Goal: Obtain resource: Download file/media

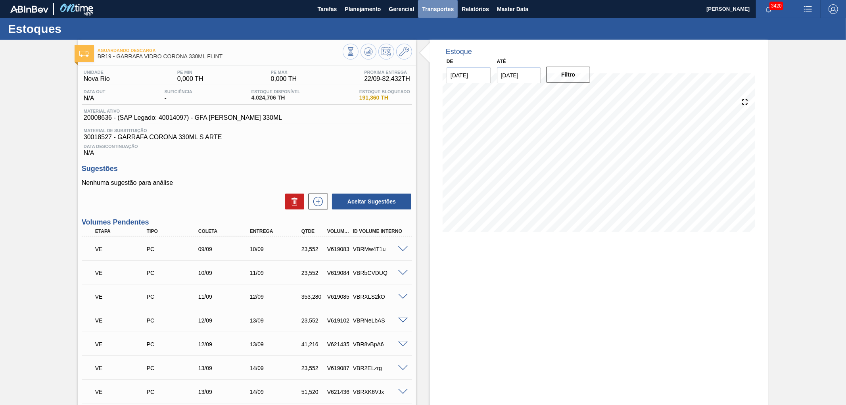
click at [441, 10] on span "Transportes" at bounding box center [438, 9] width 32 height 10
click at [464, 9] on div at bounding box center [423, 202] width 846 height 405
click at [469, 0] on body "Tarefas Planejamento Gerencial Transportes Relatórios Master Data [PERSON_NAME]…" at bounding box center [423, 0] width 846 height 0
click at [472, 8] on span "Relatórios" at bounding box center [474, 9] width 27 height 10
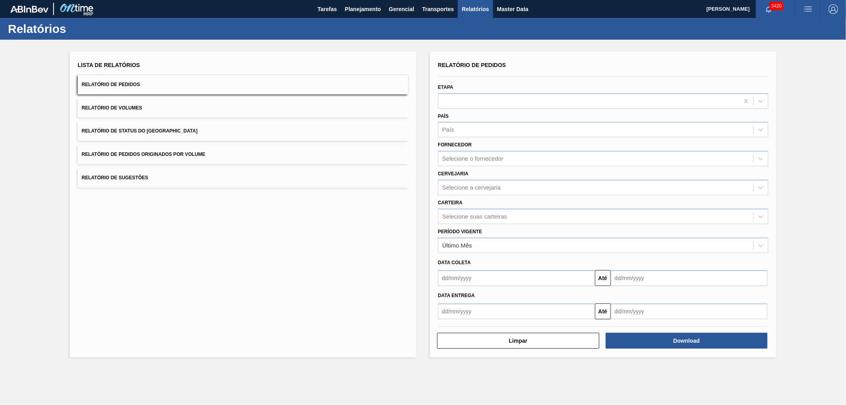
click at [145, 146] on button "Relatório de Pedidos Originados por Volume" at bounding box center [243, 154] width 330 height 19
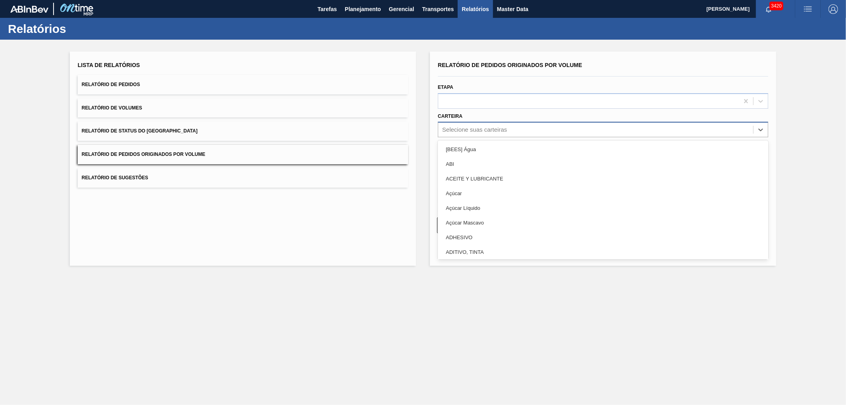
click at [537, 122] on div "Selecione suas carteiras" at bounding box center [603, 129] width 330 height 15
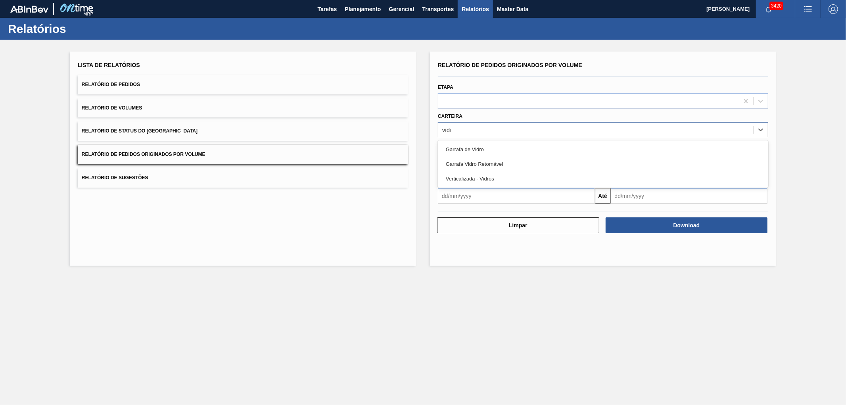
type input "vidro"
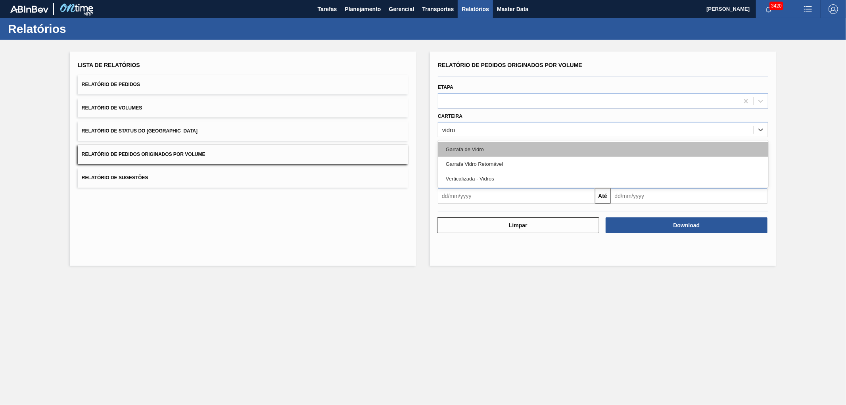
click at [519, 145] on div "Garrafa de Vidro" at bounding box center [603, 149] width 330 height 15
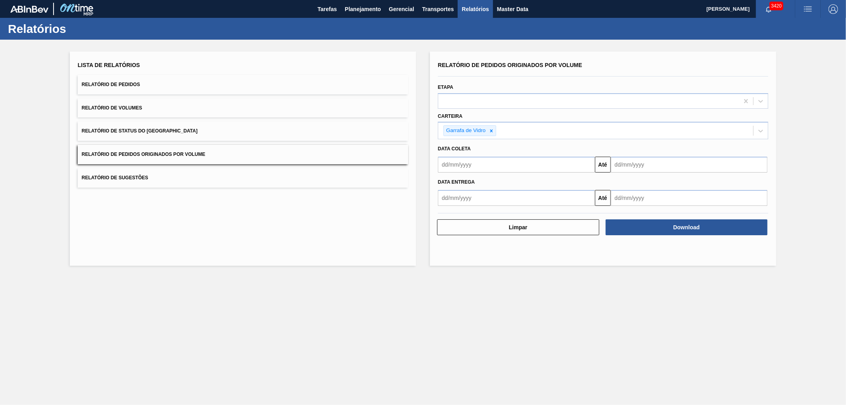
drag, startPoint x: 647, startPoint y: 226, endPoint x: 456, endPoint y: 168, distance: 199.9
click at [456, 168] on div "Relatório de Pedidos Originados por Volume Etapa Carteira Garrafa [PERSON_NAME]…" at bounding box center [603, 147] width 330 height 176
click at [461, 167] on input "text" at bounding box center [516, 165] width 157 height 16
click at [457, 205] on div "1" at bounding box center [460, 209] width 11 height 11
type input "[DATE]"
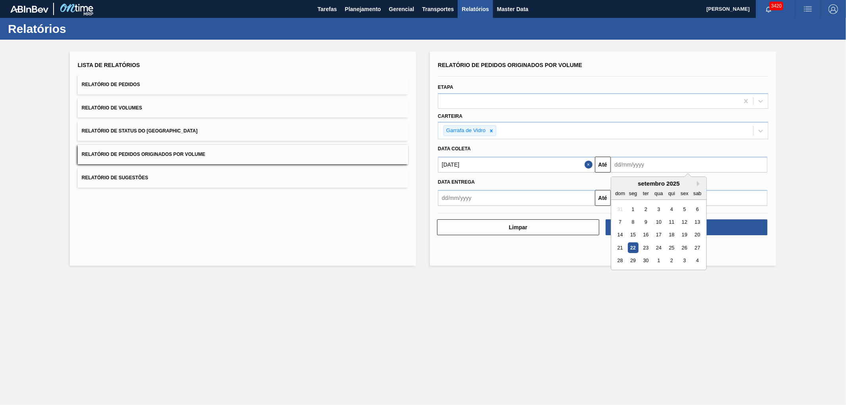
click at [665, 162] on input "text" at bounding box center [689, 165] width 157 height 16
click at [647, 243] on div "23" at bounding box center [645, 247] width 11 height 11
type input "[DATE]"
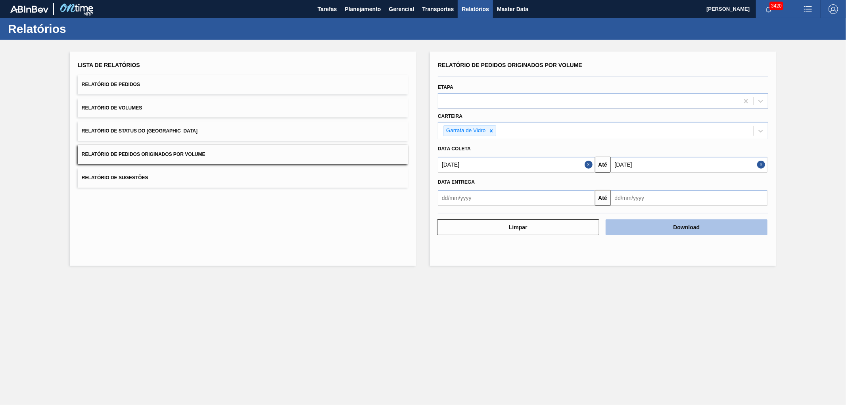
click at [665, 226] on button "Download" at bounding box center [686, 227] width 162 height 16
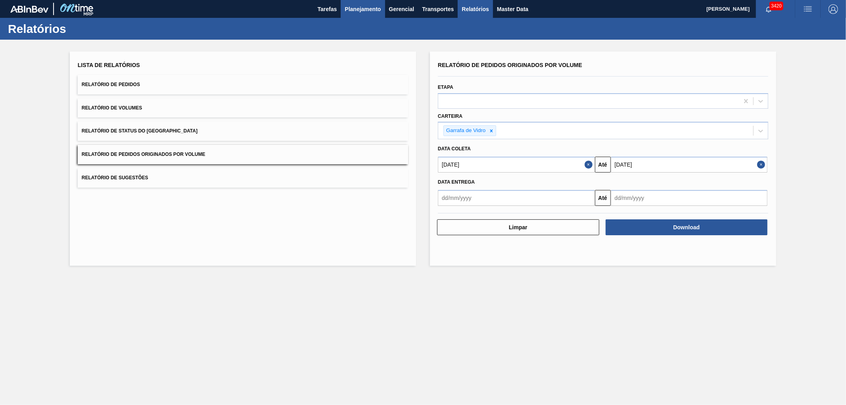
click at [355, 9] on span "Planejamento" at bounding box center [363, 9] width 36 height 10
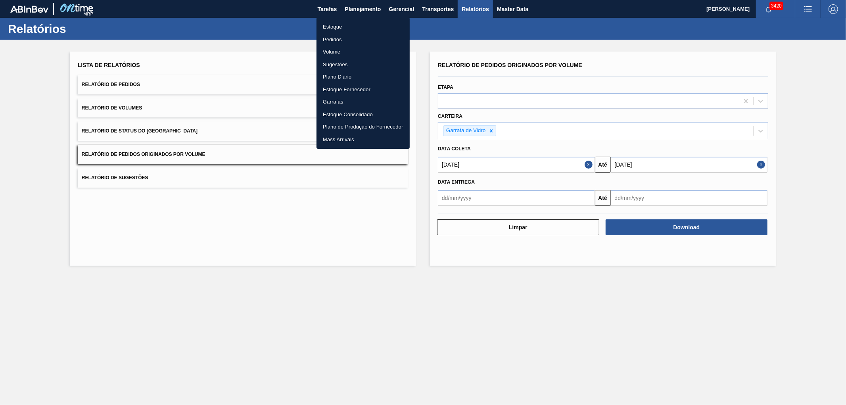
click at [324, 36] on li "Pedidos" at bounding box center [362, 39] width 93 height 13
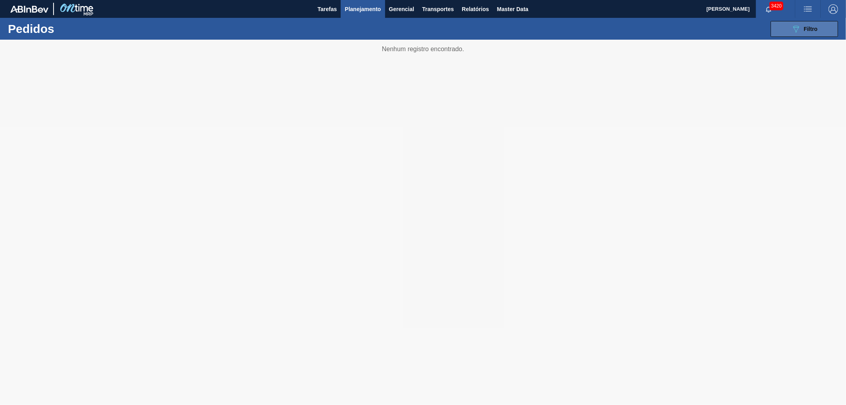
click at [799, 24] on icon "089F7B8B-B2A5-4AFE-B5C0-19BA573D28AC" at bounding box center [796, 29] width 10 height 10
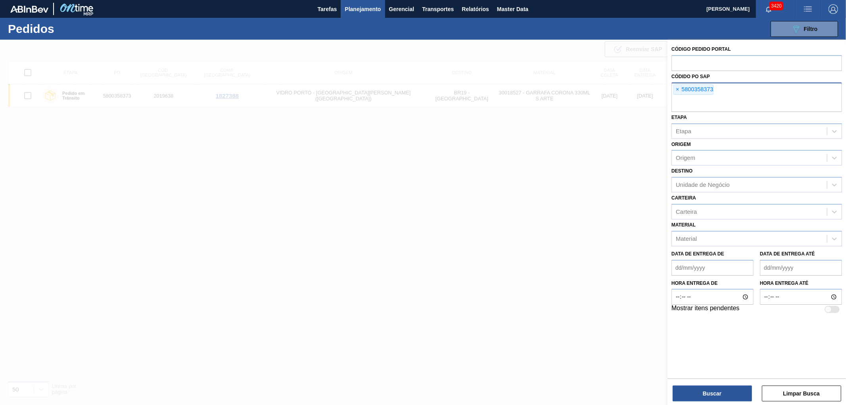
click at [672, 88] on div "× 5800358373" at bounding box center [756, 96] width 170 height 29
click at [675, 88] on span "×" at bounding box center [678, 90] width 8 height 10
paste input "5800372112"
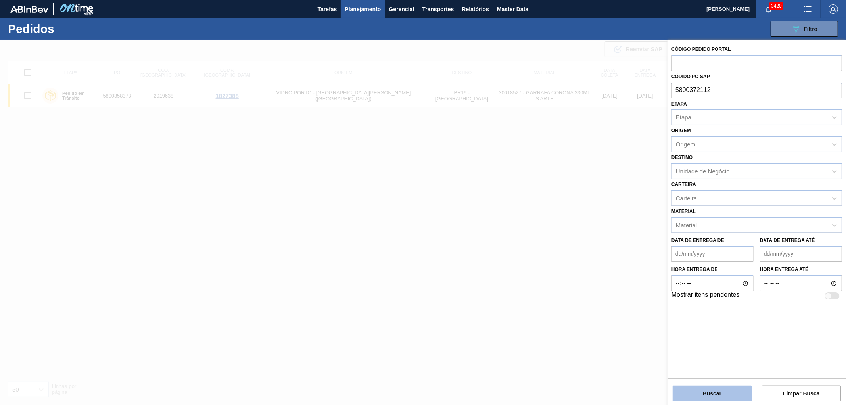
type input "5800372112"
click at [683, 400] on button "Buscar" at bounding box center [711, 393] width 79 height 16
